Goal: Task Accomplishment & Management: Manage account settings

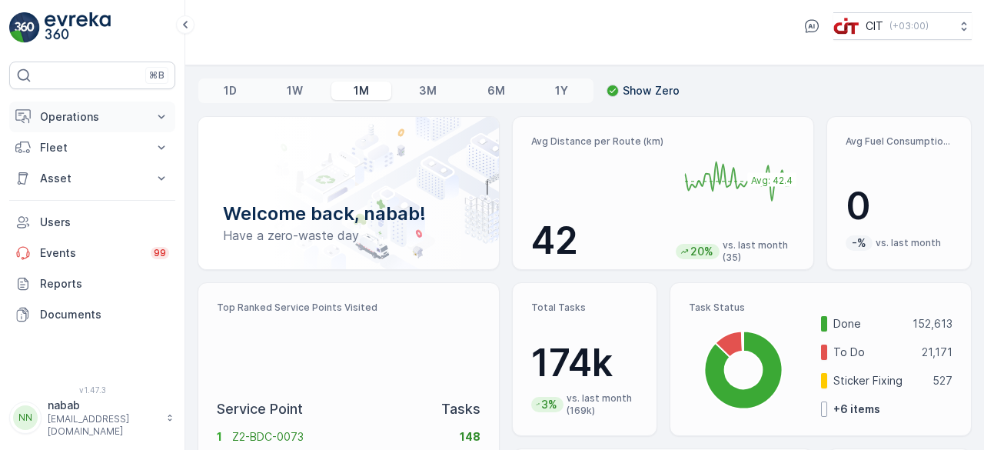
click at [95, 117] on p "Operations" at bounding box center [92, 116] width 105 height 15
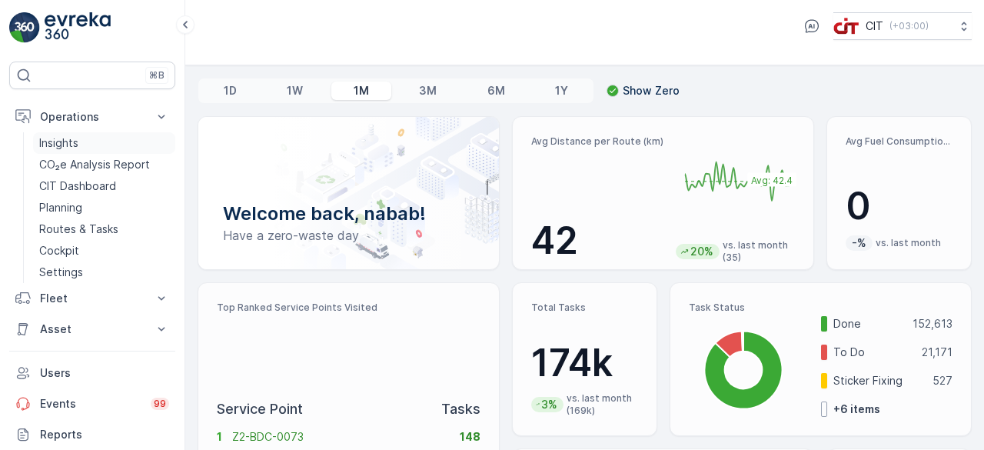
click at [64, 138] on p "Insights" at bounding box center [58, 142] width 39 height 15
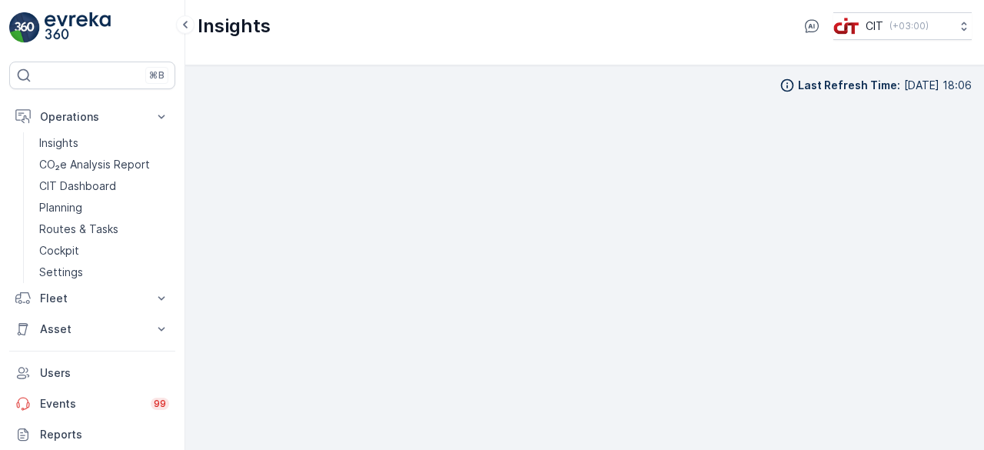
scroll to position [11, 0]
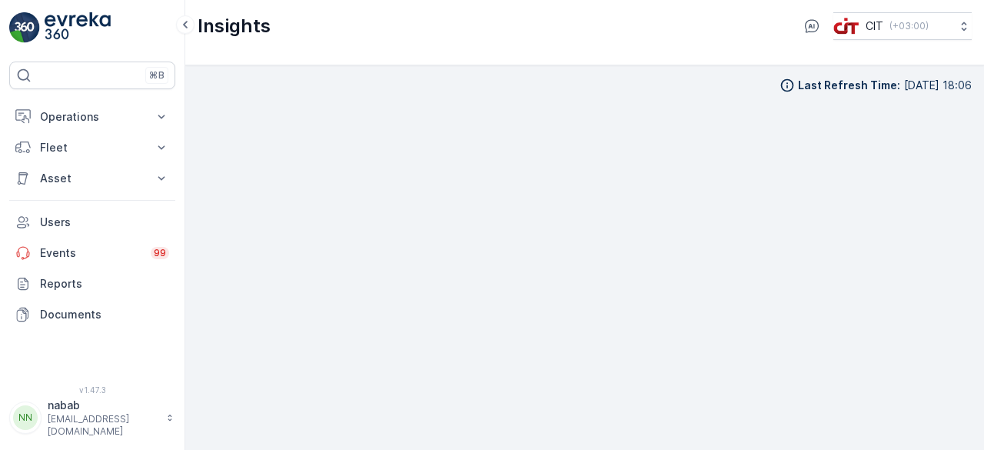
scroll to position [11, 0]
click at [82, 116] on p "Operations" at bounding box center [92, 116] width 105 height 15
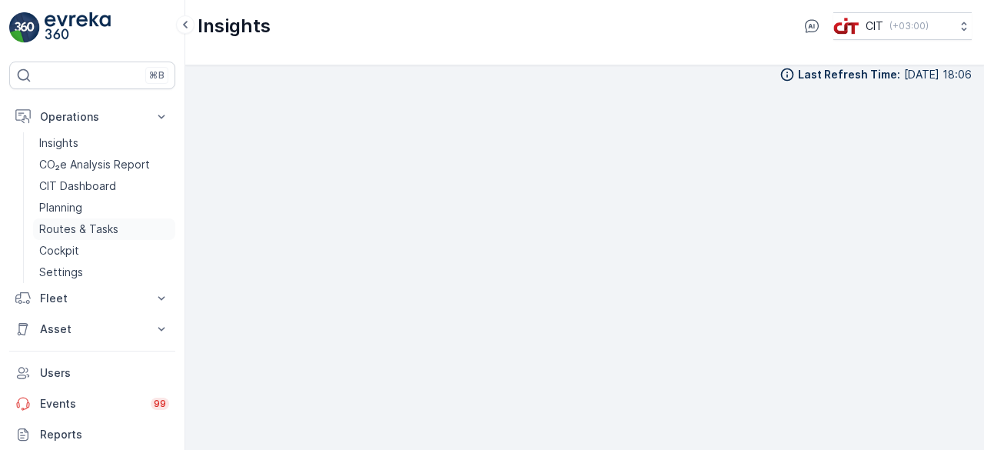
click at [102, 222] on p "Routes & Tasks" at bounding box center [78, 229] width 79 height 15
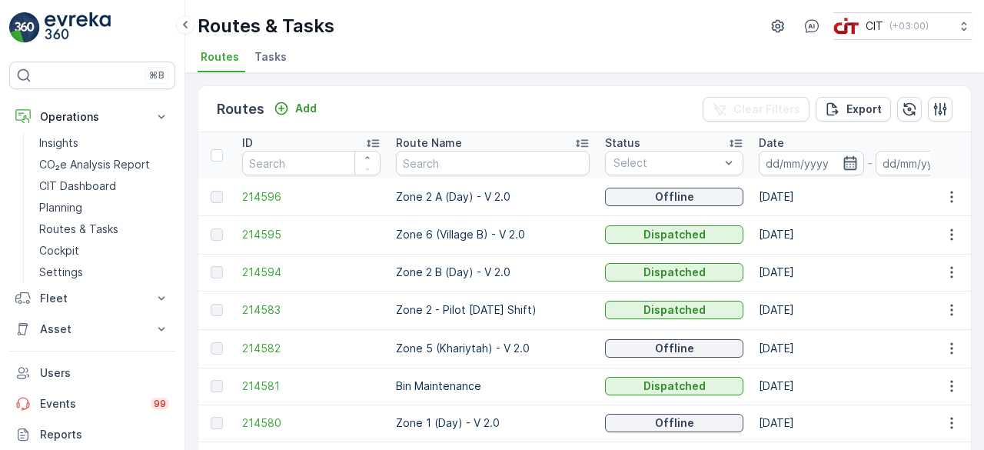
click at [844, 160] on icon "button" at bounding box center [850, 163] width 13 height 14
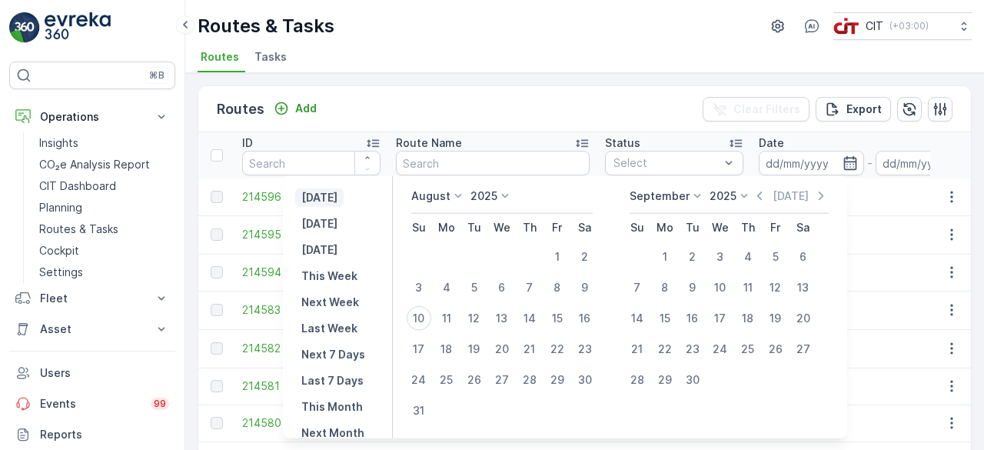
click at [338, 190] on p "[DATE]" at bounding box center [319, 197] width 36 height 15
type input "[DATE]"
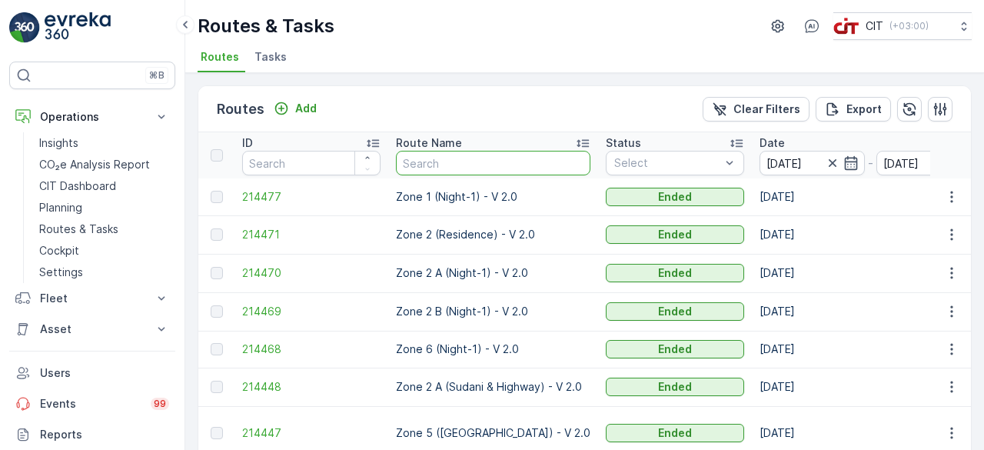
click at [477, 167] on input "text" at bounding box center [493, 163] width 195 height 25
type input "ZONE 4"
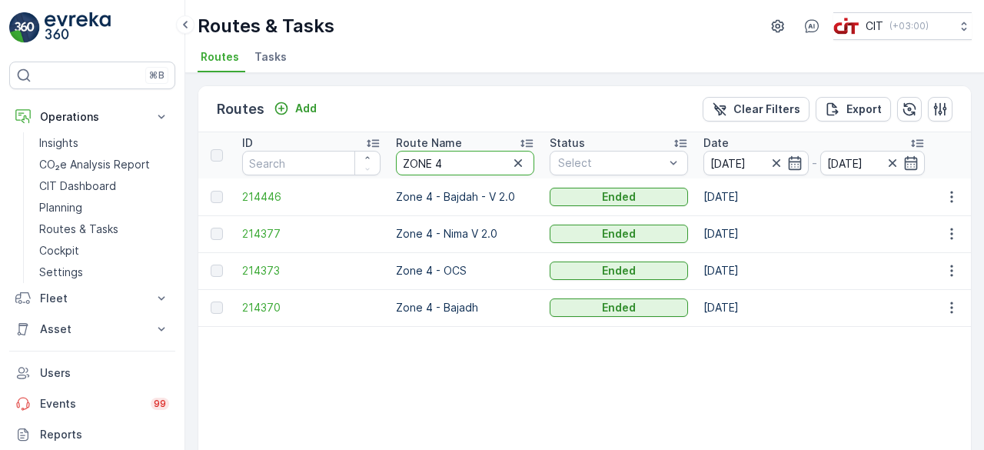
click at [442, 156] on input "ZONE 4" at bounding box center [465, 163] width 138 height 25
type input "ZONE 5"
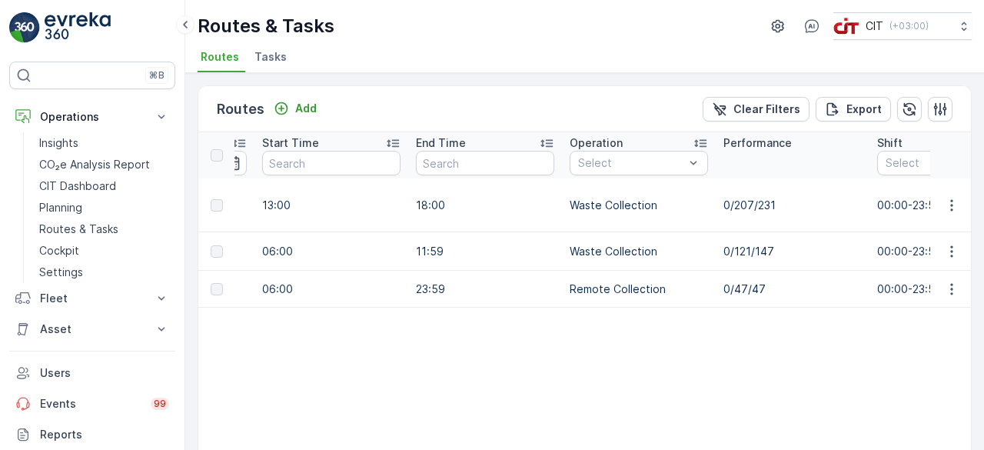
scroll to position [0, 734]
click at [80, 124] on button "Operations" at bounding box center [92, 117] width 166 height 31
